Goal: Information Seeking & Learning: Learn about a topic

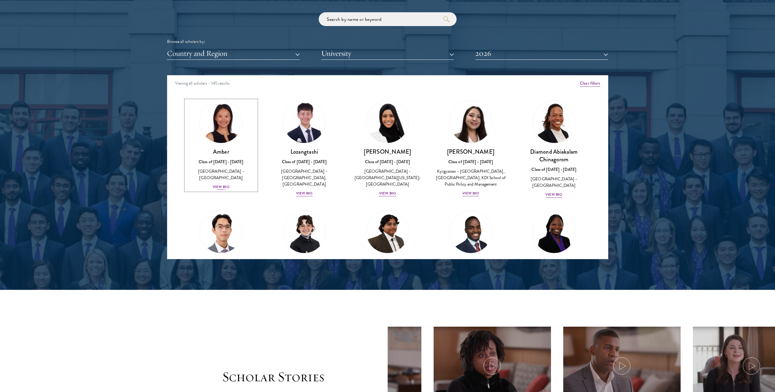
click at [221, 184] on div "View Bio" at bounding box center [221, 187] width 17 height 6
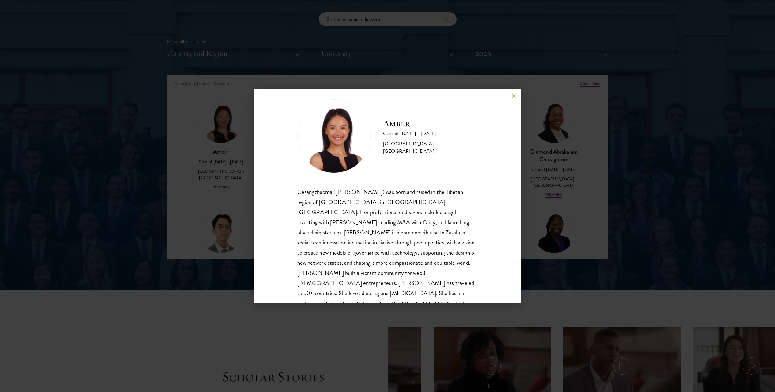
scroll to position [21, 0]
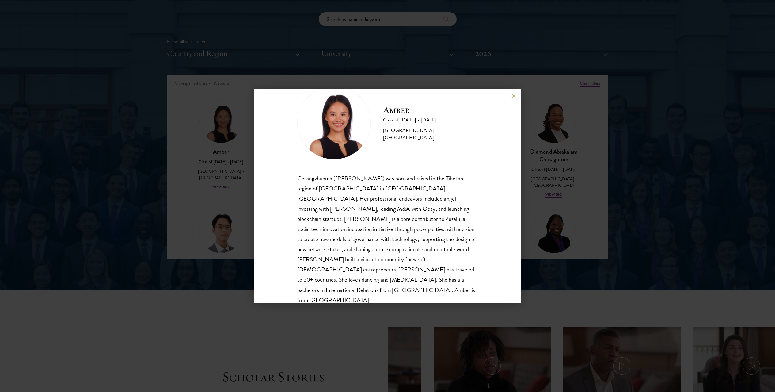
click at [512, 96] on button at bounding box center [513, 95] width 5 height 5
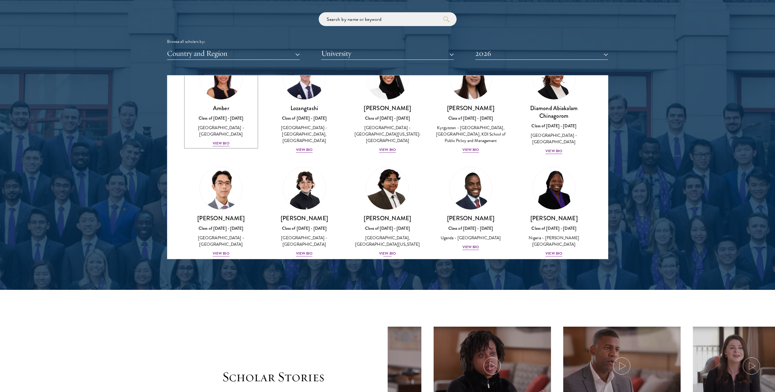
scroll to position [182, 0]
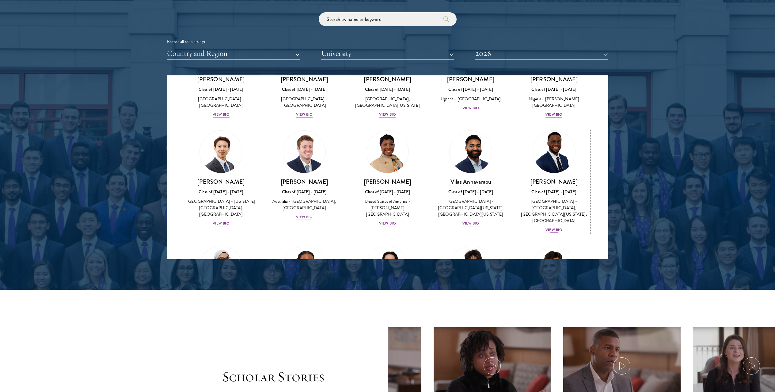
click at [549, 230] on div "View Bio" at bounding box center [553, 230] width 17 height 6
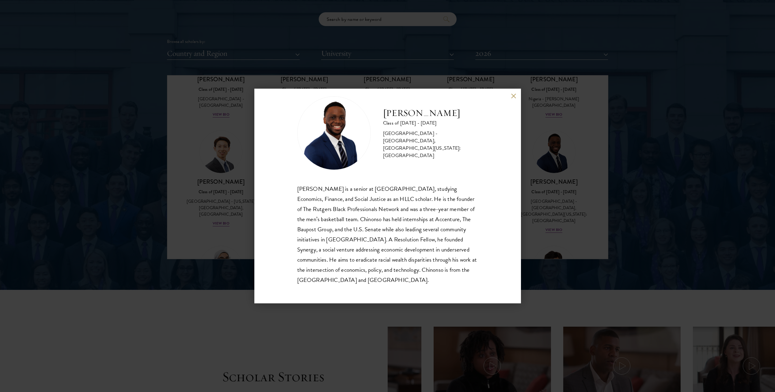
scroll to position [745, 0]
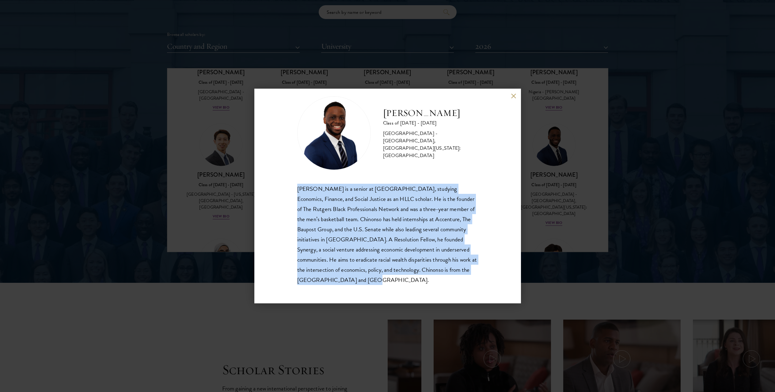
drag, startPoint x: 387, startPoint y: 279, endPoint x: 282, endPoint y: 191, distance: 137.5
click at [282, 191] on div "[PERSON_NAME] Class of [DATE] - [DATE] [GEOGRAPHIC_DATA] - [GEOGRAPHIC_DATA], […" at bounding box center [387, 196] width 267 height 214
copy div "[PERSON_NAME] is a senior at [GEOGRAPHIC_DATA], studying Economics, Finance, an…"
click at [512, 97] on button at bounding box center [513, 95] width 5 height 5
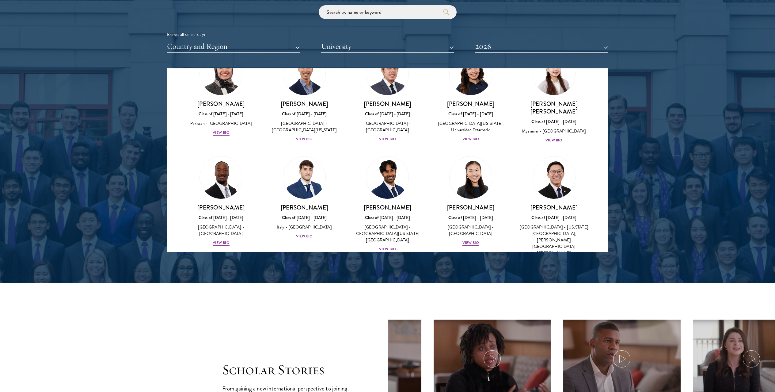
scroll to position [2041, 0]
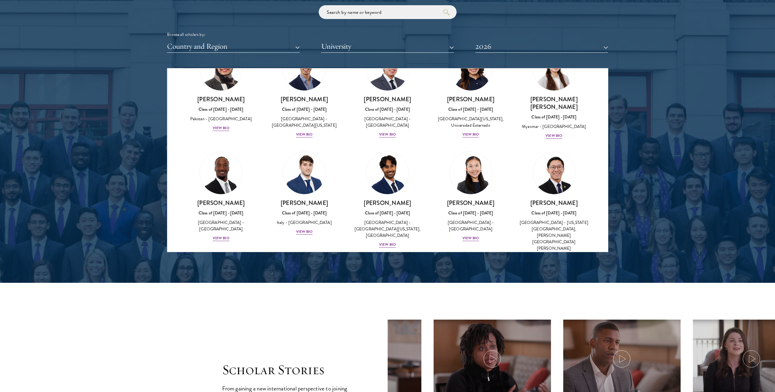
click at [386, 350] on div "View Bio" at bounding box center [387, 353] width 17 height 6
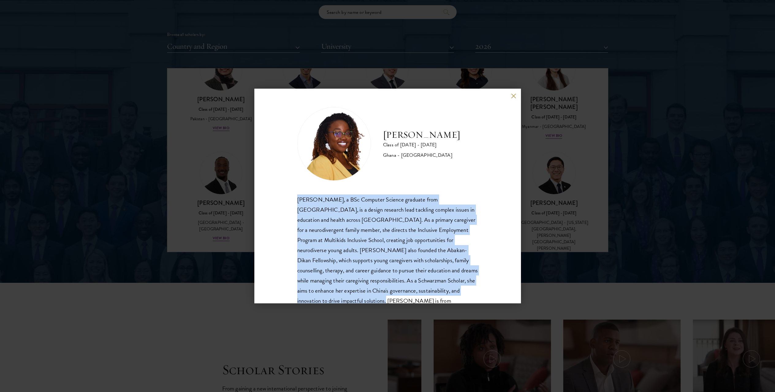
scroll to position [21, 0]
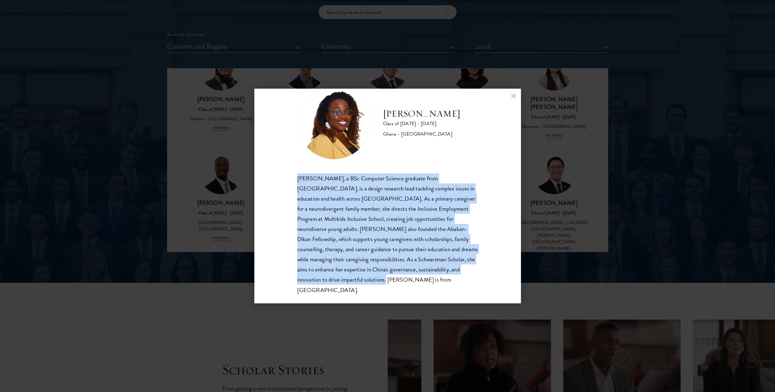
drag, startPoint x: 298, startPoint y: 200, endPoint x: 344, endPoint y: 279, distance: 90.8
click at [344, 279] on div "[PERSON_NAME], a BSc Computer Science graduate from [GEOGRAPHIC_DATA], is a des…" at bounding box center [387, 234] width 181 height 122
copy div "[PERSON_NAME], a BSc Computer Science graduate from [GEOGRAPHIC_DATA], is a des…"
click at [514, 95] on button at bounding box center [513, 95] width 5 height 5
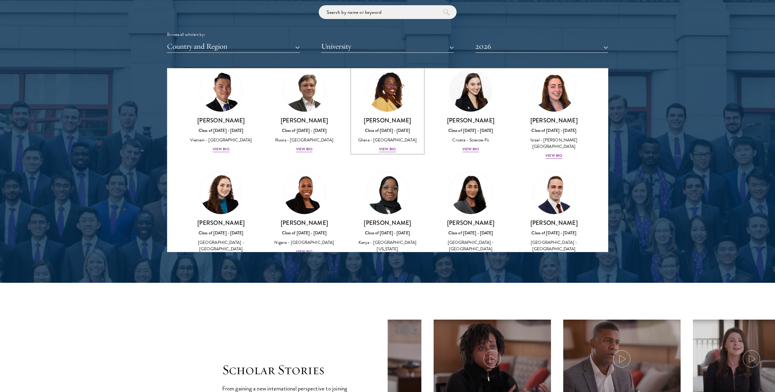
scroll to position [2272, 0]
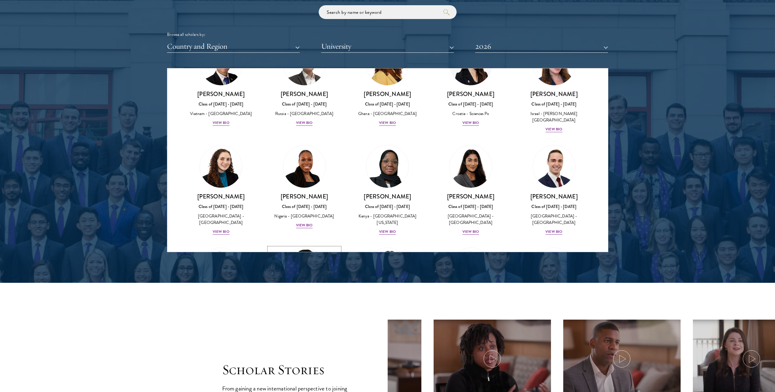
click at [305, 324] on div "View Bio" at bounding box center [304, 327] width 17 height 6
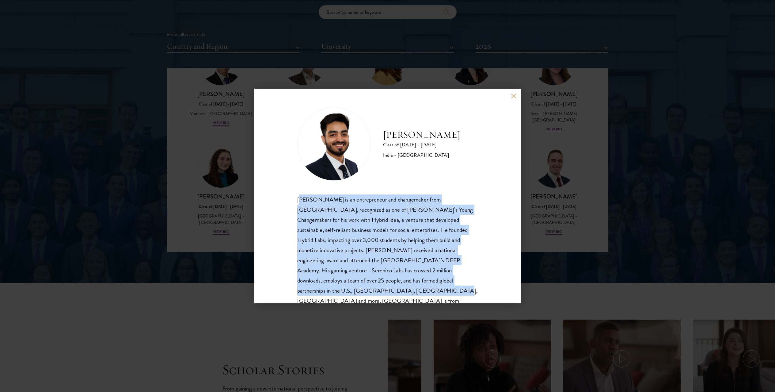
drag, startPoint x: 301, startPoint y: 200, endPoint x: 343, endPoint y: 288, distance: 97.2
click at [343, 288] on div "[PERSON_NAME] is an entrepreneur and changemaker from [GEOGRAPHIC_DATA], recogn…" at bounding box center [387, 255] width 181 height 122
click at [314, 218] on div "[PERSON_NAME] is an entrepreneur and changemaker from [GEOGRAPHIC_DATA], recogn…" at bounding box center [387, 255] width 181 height 122
drag, startPoint x: 296, startPoint y: 201, endPoint x: 339, endPoint y: 290, distance: 99.6
click at [339, 290] on div "[PERSON_NAME] Class of [DATE] - [DATE] [GEOGRAPHIC_DATA] - [GEOGRAPHIC_DATA] [P…" at bounding box center [387, 196] width 267 height 214
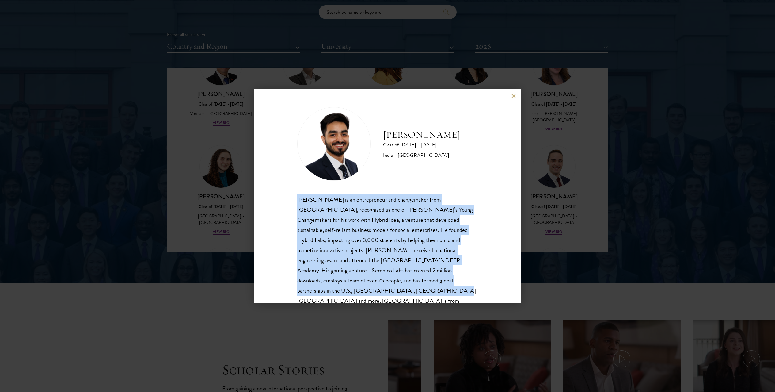
copy div "[PERSON_NAME] is an entrepreneur and changemaker from [GEOGRAPHIC_DATA], recogn…"
click at [513, 95] on button at bounding box center [513, 95] width 5 height 5
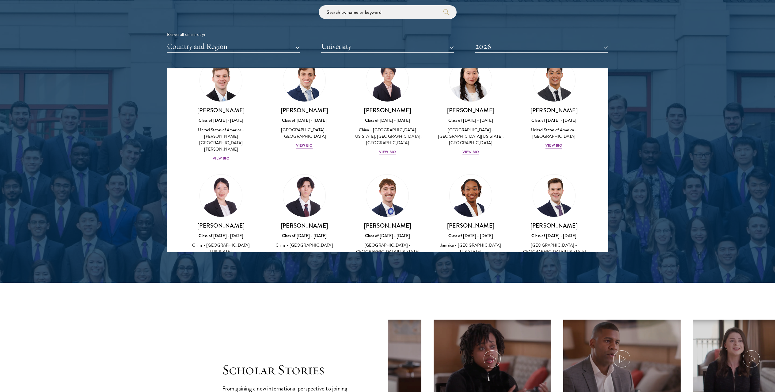
scroll to position [2895, 0]
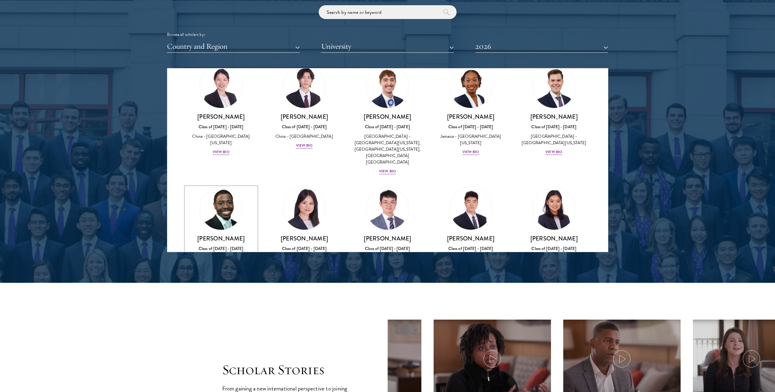
click at [220, 277] on div "View Bio" at bounding box center [221, 280] width 17 height 6
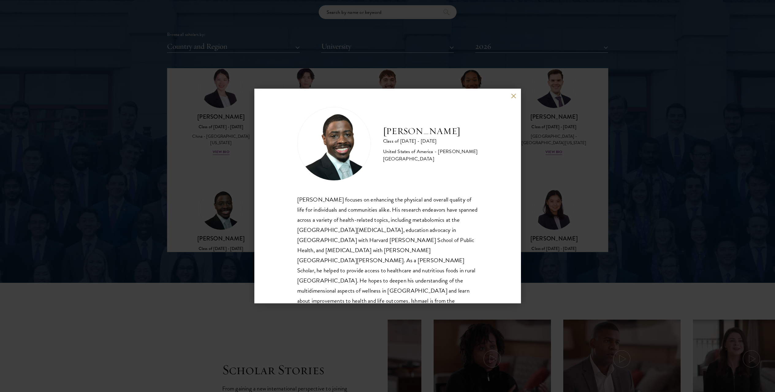
click at [546, 150] on div "[PERSON_NAME] Class of [DATE] - [DATE] [GEOGRAPHIC_DATA] - [PERSON_NAME][GEOGRA…" at bounding box center [387, 196] width 775 height 392
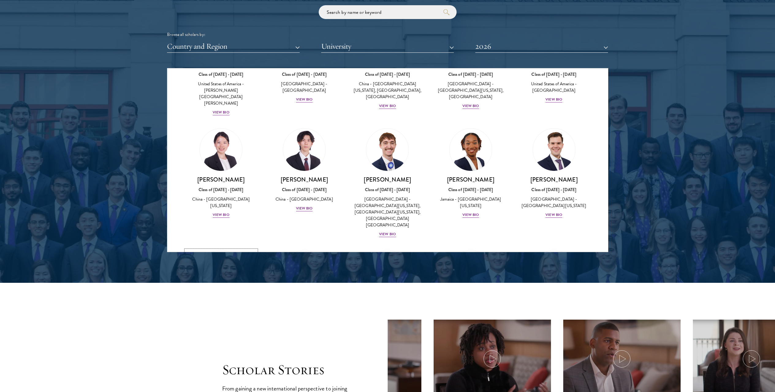
scroll to position [2913, 0]
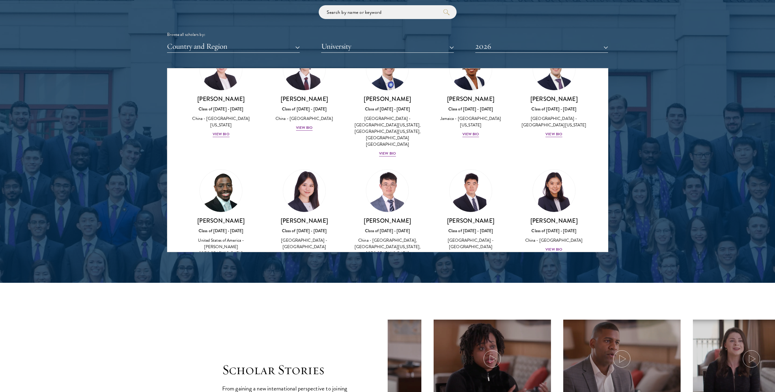
click at [381, 374] on div "View Bio" at bounding box center [387, 377] width 17 height 6
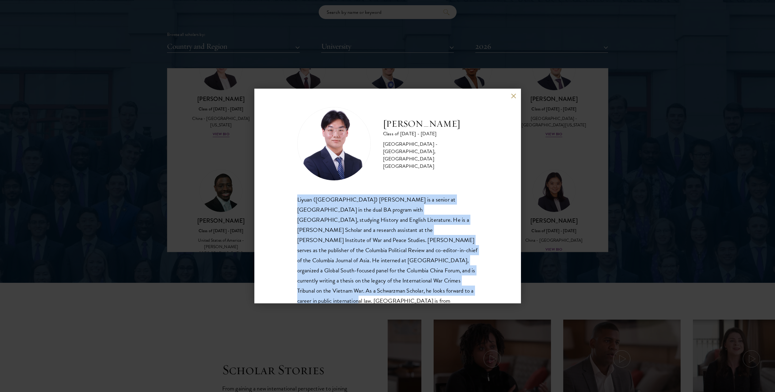
drag, startPoint x: 293, startPoint y: 199, endPoint x: 361, endPoint y: 289, distance: 112.4
click at [361, 289] on div "[PERSON_NAME] Class of [DATE] - [DATE] [GEOGRAPHIC_DATA] - [GEOGRAPHIC_DATA], […" at bounding box center [387, 196] width 267 height 214
copy div "Liyuan ([GEOGRAPHIC_DATA]) [PERSON_NAME] is a senior at [GEOGRAPHIC_DATA] in th…"
click at [512, 97] on button at bounding box center [513, 95] width 5 height 5
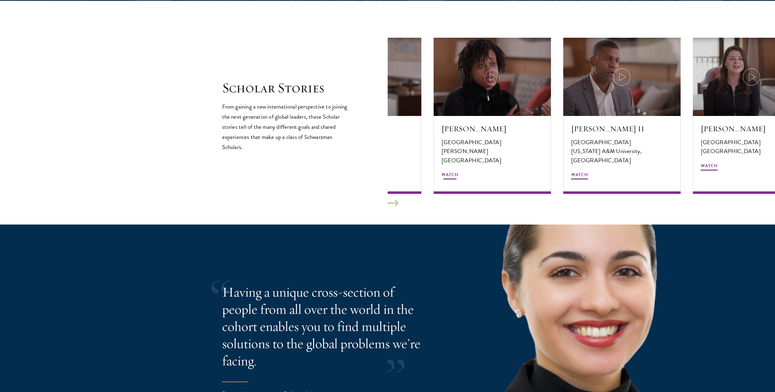
scroll to position [1052, 0]
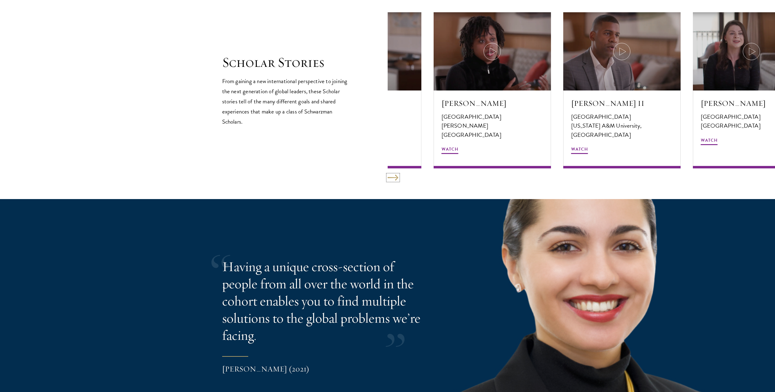
click at [396, 176] on button at bounding box center [393, 177] width 11 height 6
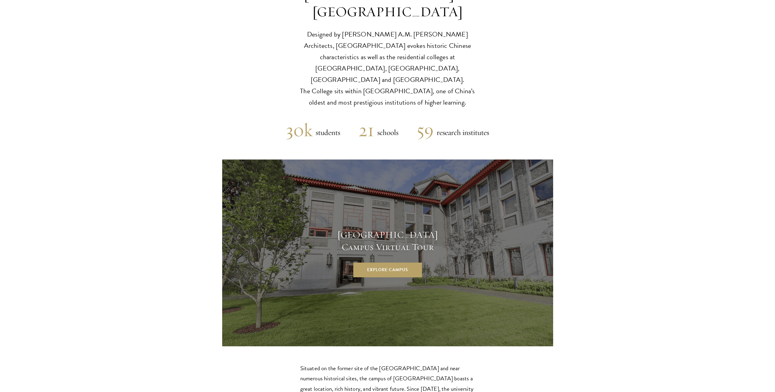
scroll to position [1628, 0]
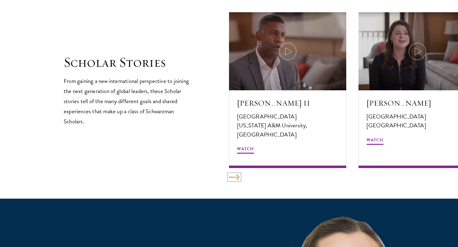
scroll to position [2953, 0]
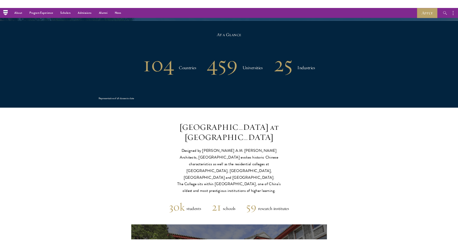
scroll to position [1198, 0]
